Goal: Consume media (video, audio)

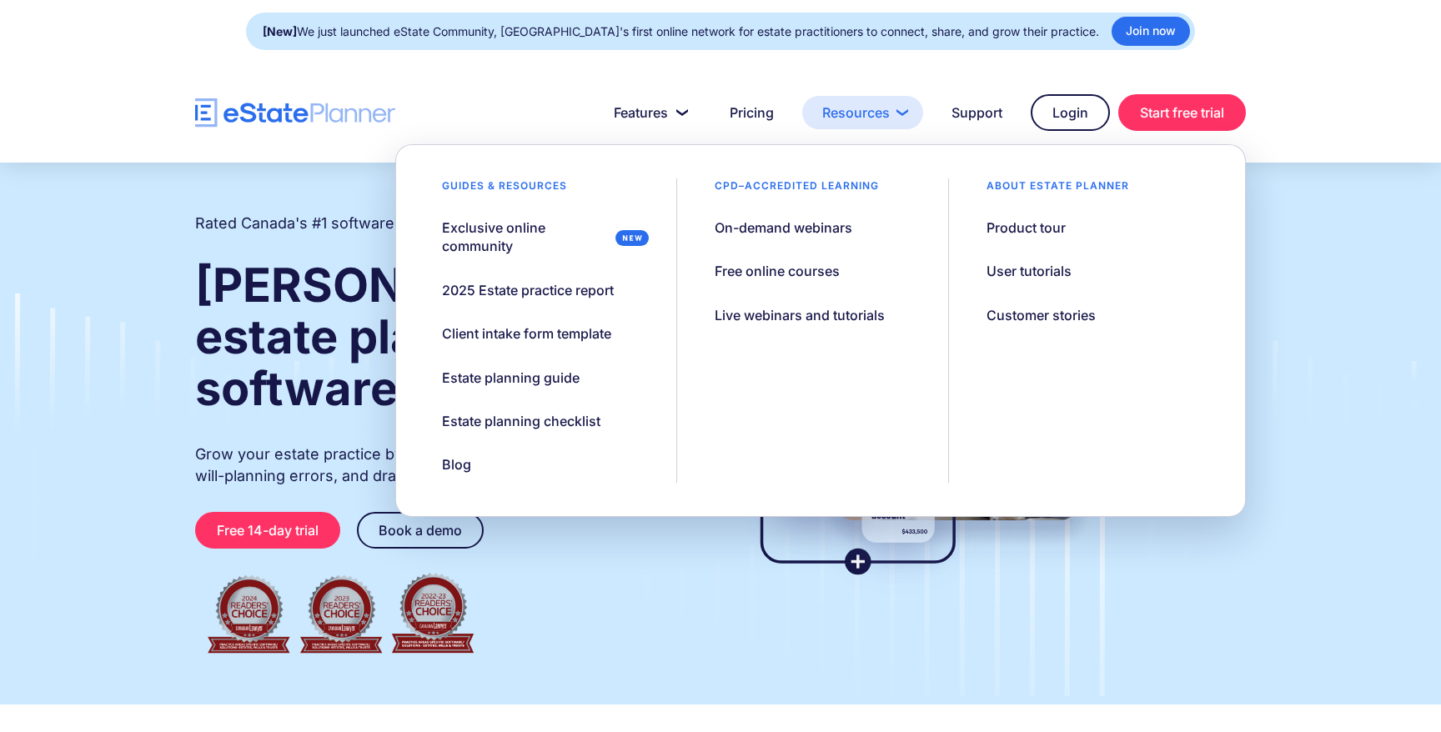
click at [840, 106] on link "Resources" at bounding box center [862, 112] width 121 height 33
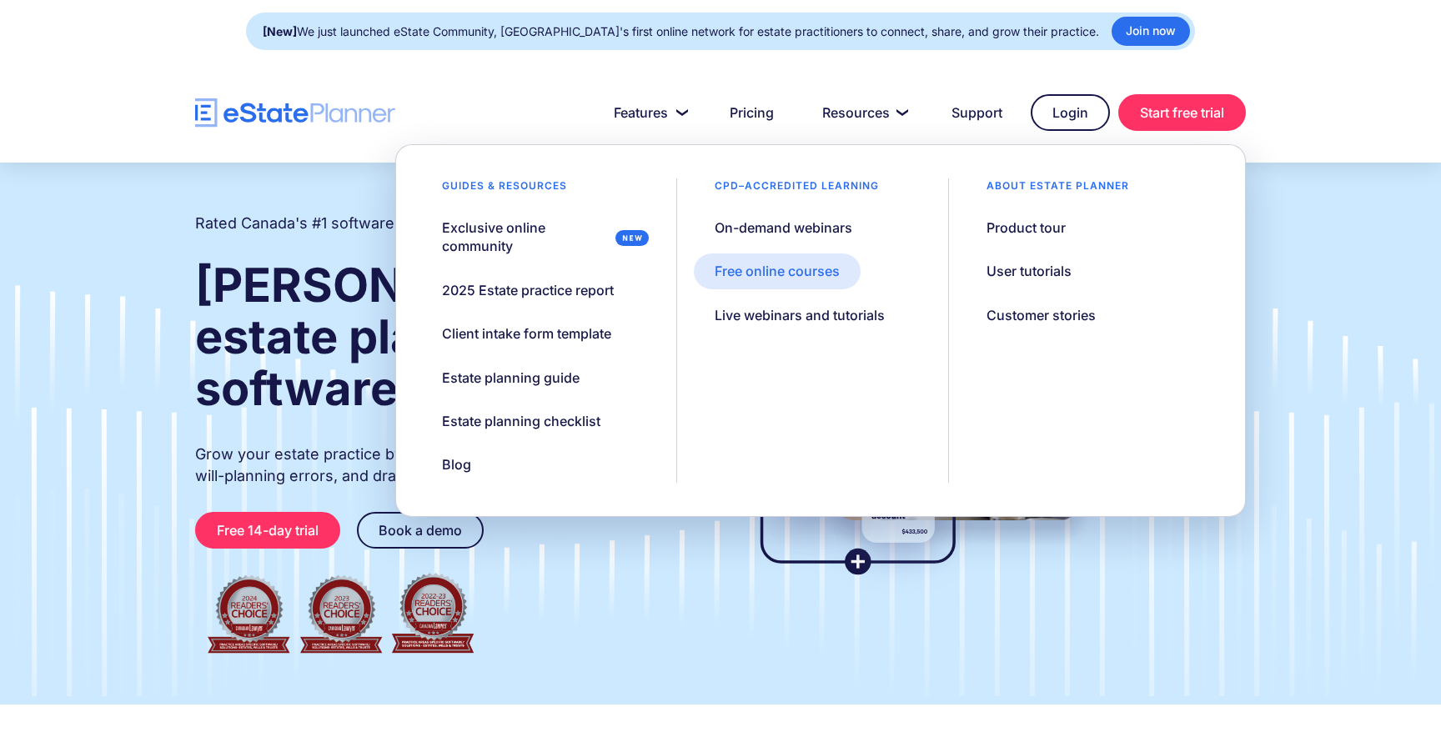
click at [792, 266] on div "Free online courses" at bounding box center [777, 271] width 125 height 18
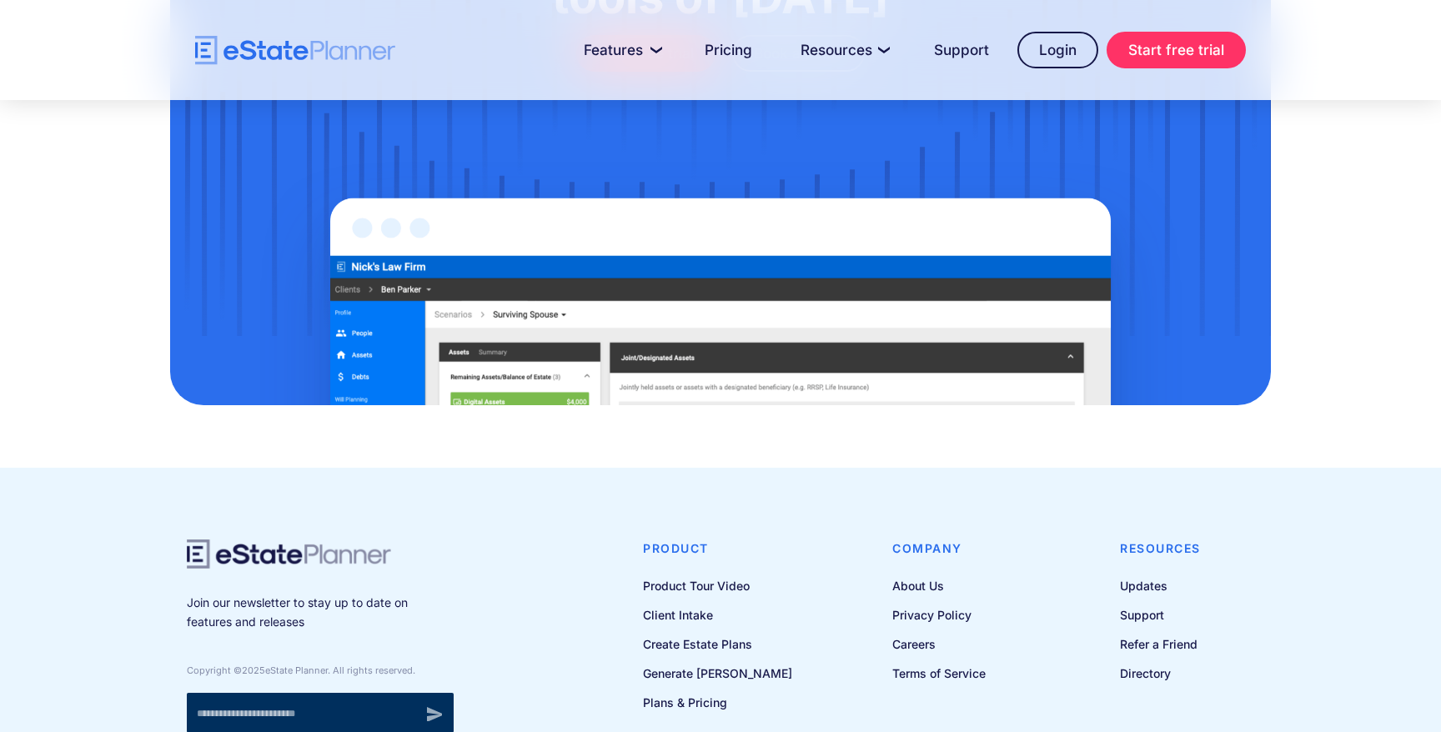
scroll to position [2072, 0]
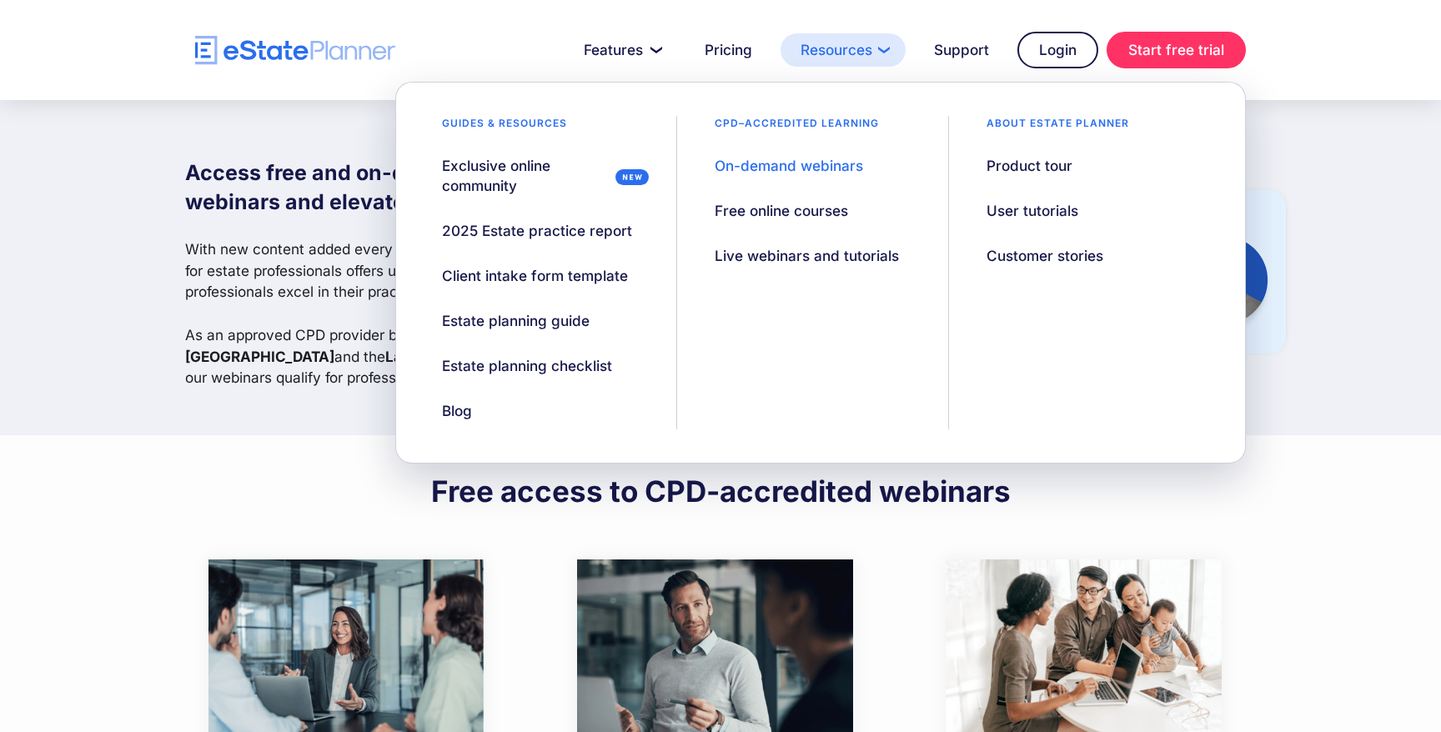
click at [830, 46] on link "Resources" at bounding box center [843, 49] width 125 height 33
click at [780, 164] on div "On-demand webinars" at bounding box center [789, 166] width 148 height 20
click at [827, 46] on link "Resources" at bounding box center [843, 49] width 125 height 33
click at [794, 161] on div "On-demand webinars" at bounding box center [789, 166] width 148 height 20
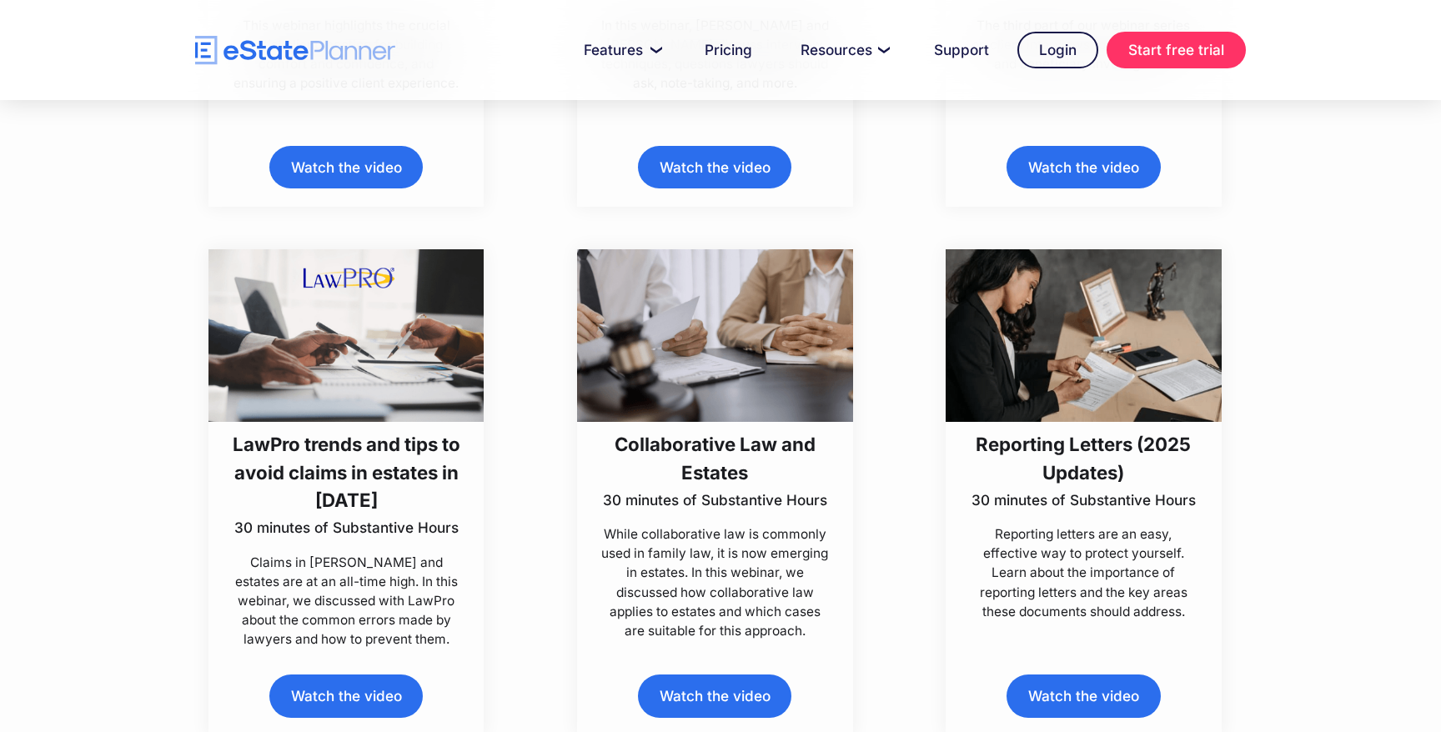
scroll to position [844, 0]
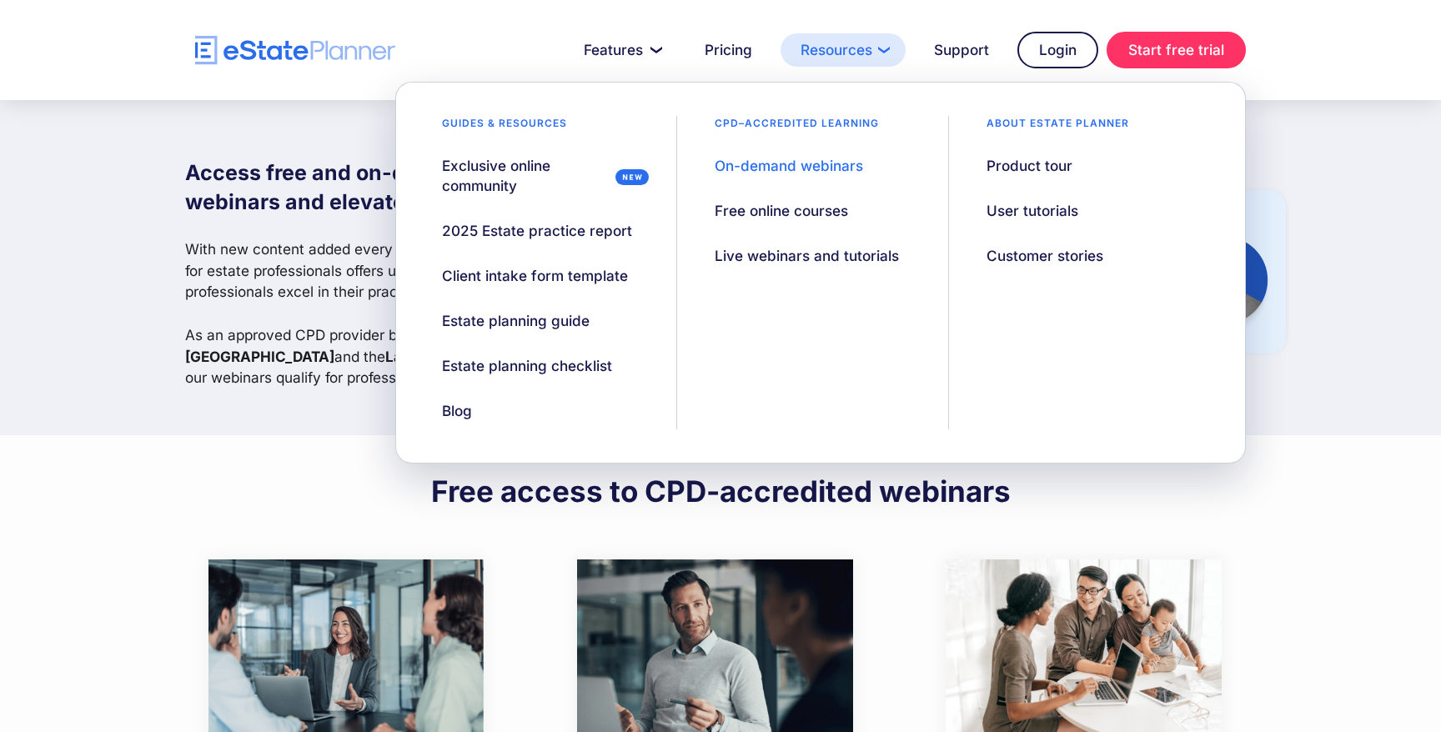
click at [821, 43] on link "Resources" at bounding box center [843, 49] width 125 height 33
click at [778, 163] on div "On-demand webinars" at bounding box center [789, 166] width 148 height 20
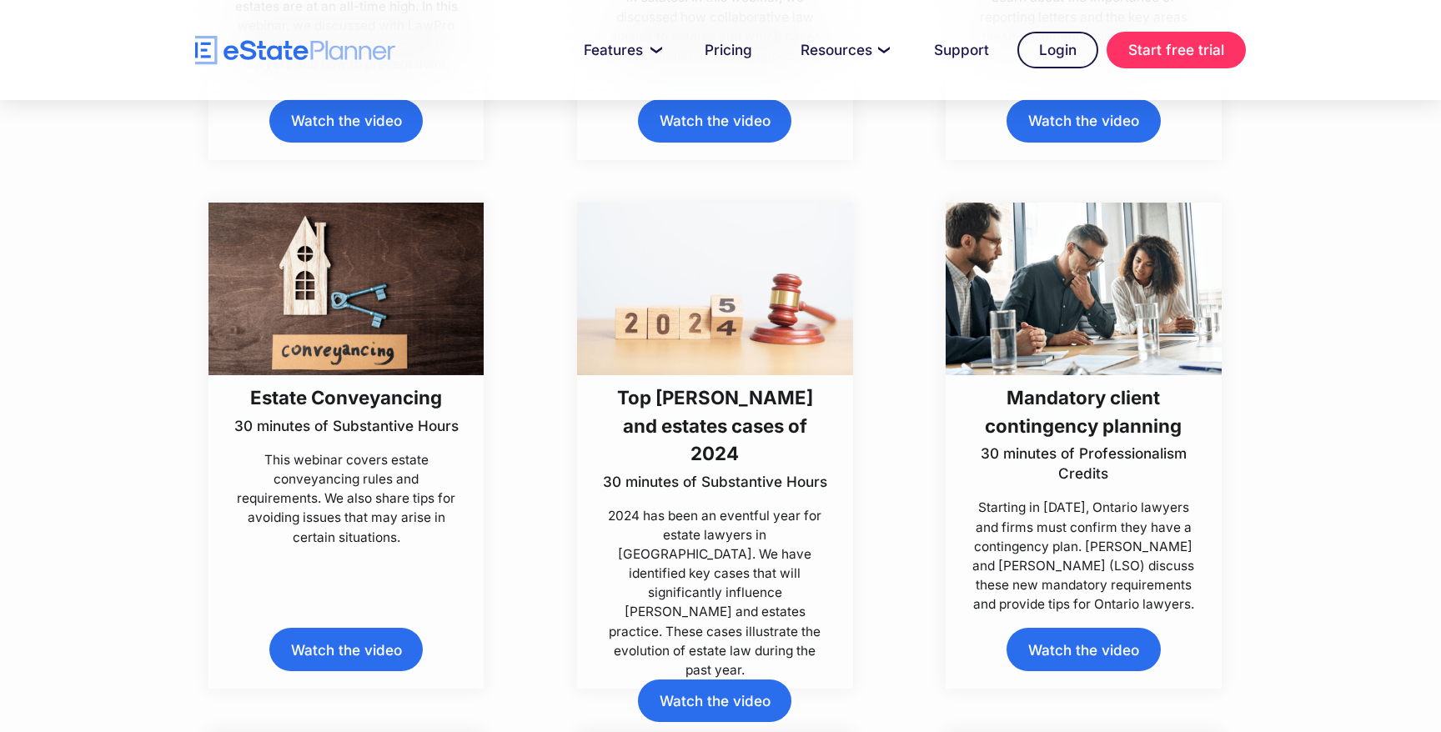
scroll to position [1415, 0]
click at [709, 679] on link "Watch the video" at bounding box center [714, 700] width 153 height 43
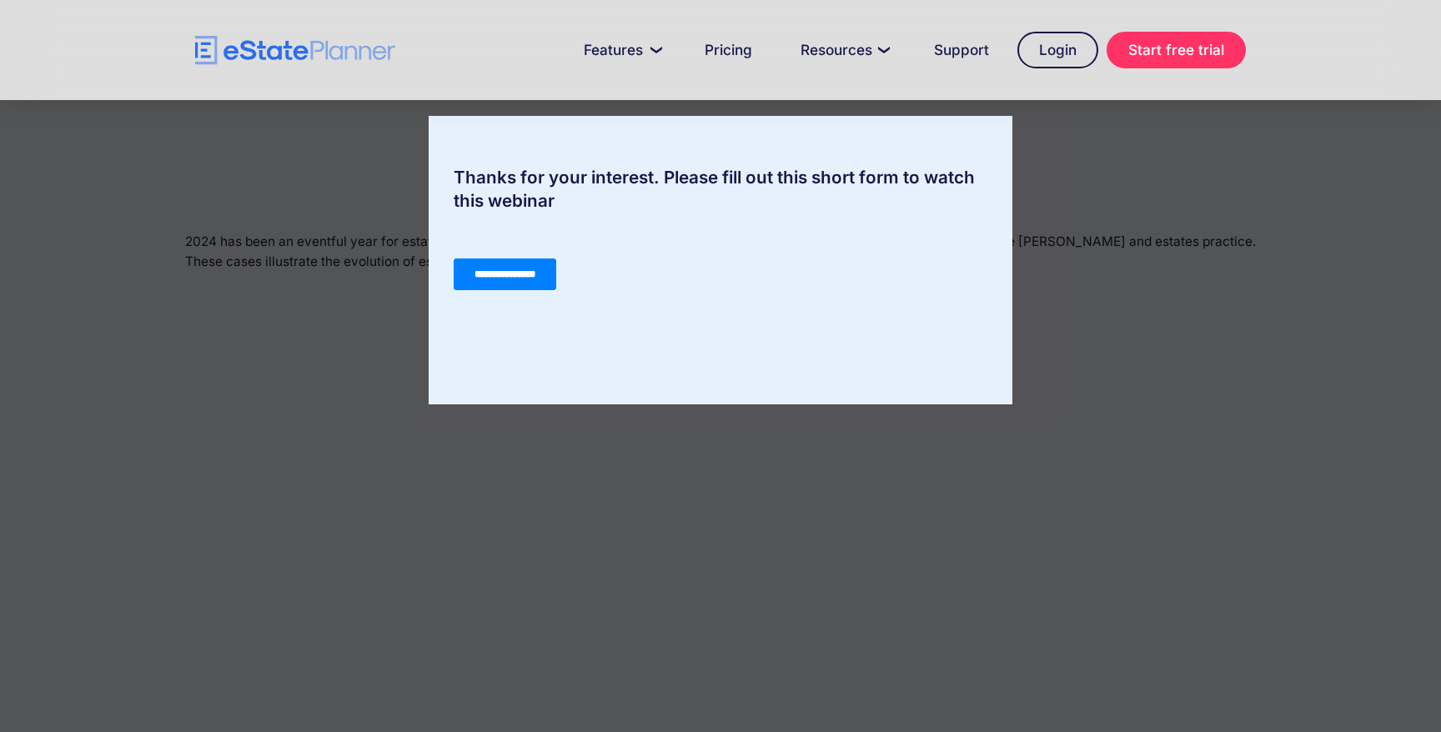
click at [516, 268] on input "**********" at bounding box center [505, 275] width 103 height 32
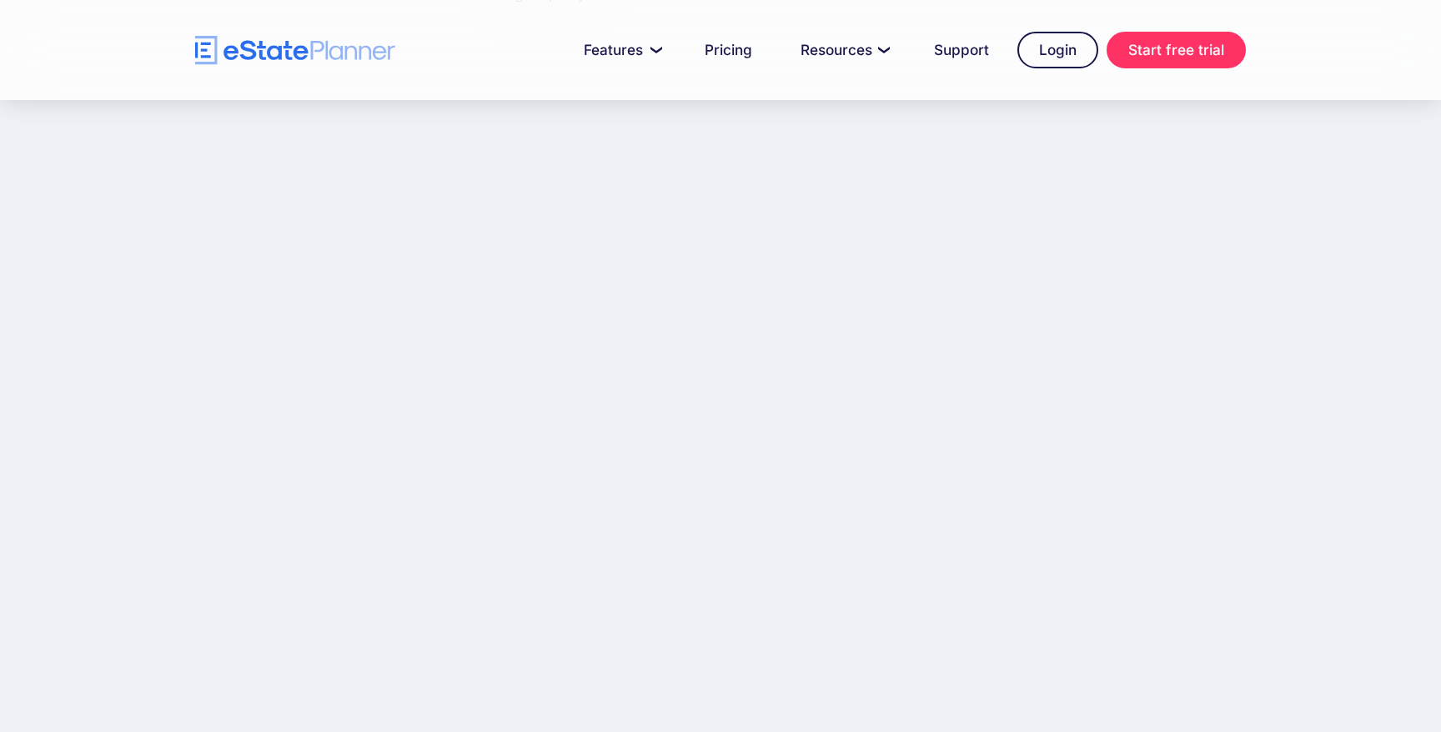
scroll to position [269, 0]
